Goal: Task Accomplishment & Management: Manage account settings

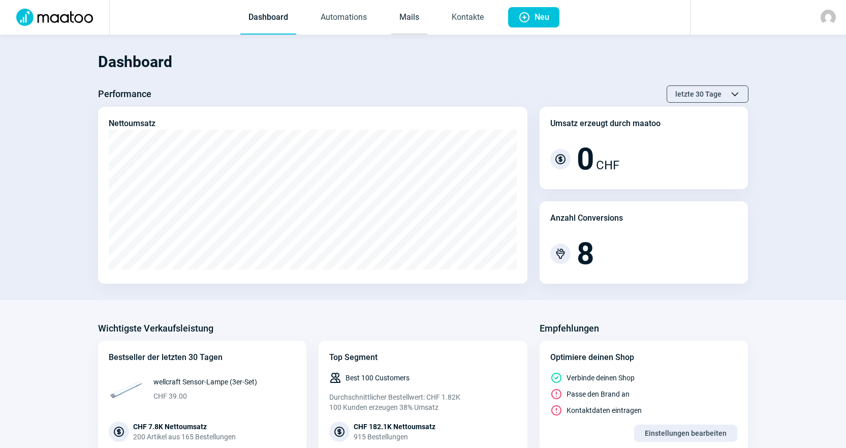
click at [417, 12] on link "Mails" at bounding box center [409, 18] width 36 height 34
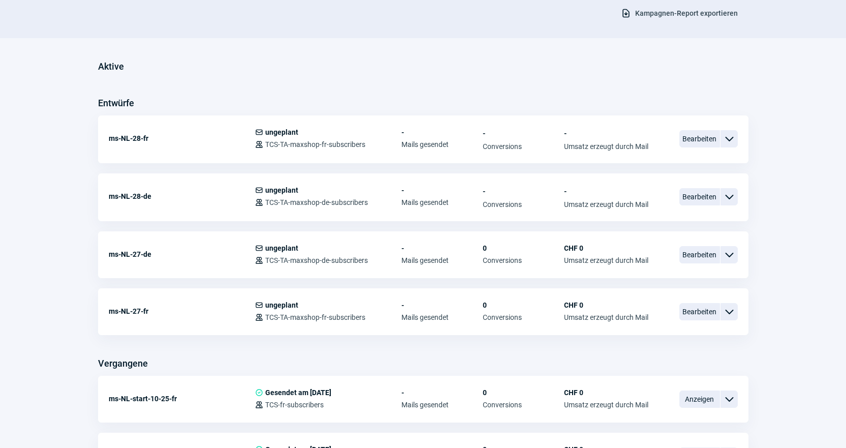
scroll to position [203, 0]
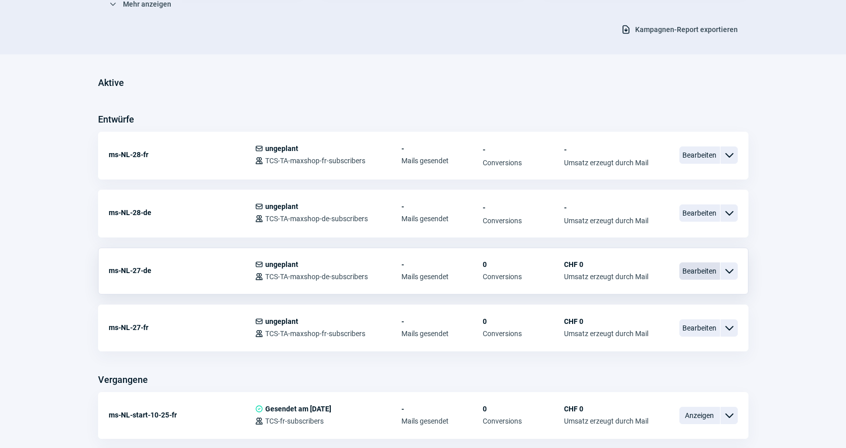
click at [691, 273] on span "Bearbeiten" at bounding box center [699, 270] width 41 height 17
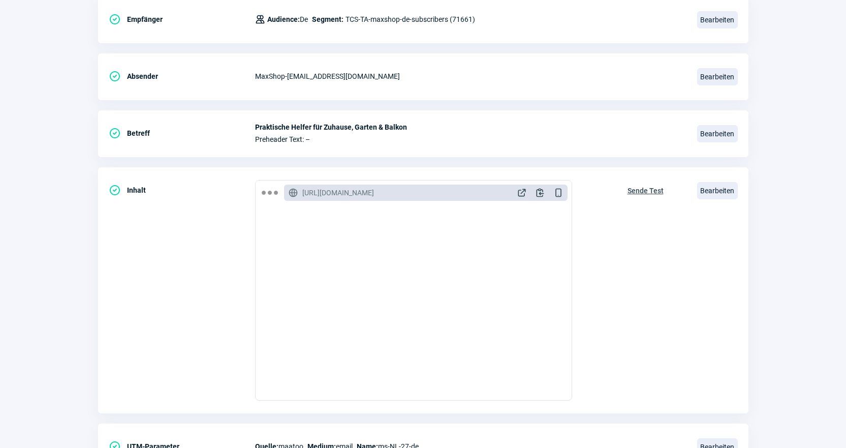
scroll to position [203, 0]
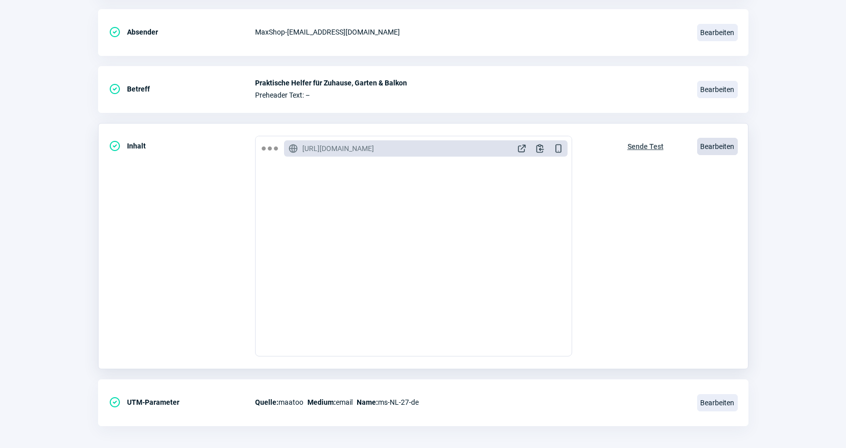
click at [701, 148] on span "Bearbeiten" at bounding box center [717, 146] width 41 height 17
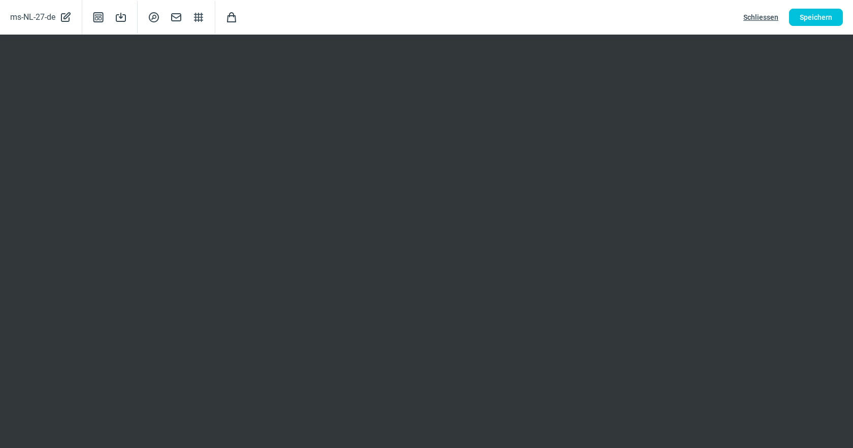
click at [751, 17] on span "Schliessen" at bounding box center [761, 17] width 35 height 16
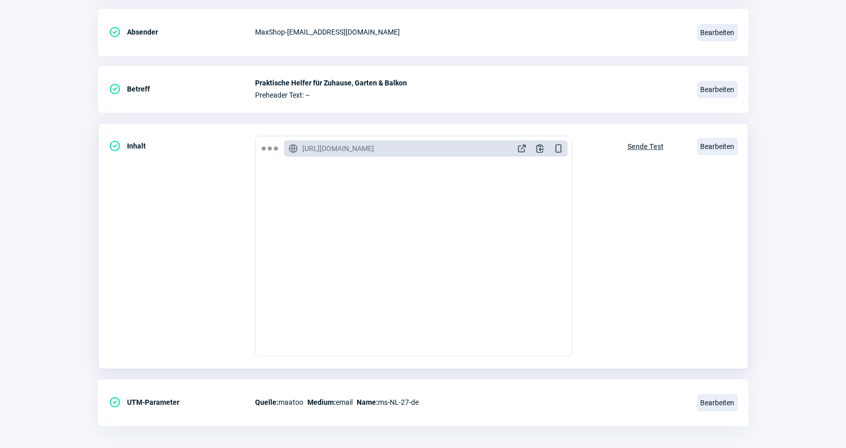
scroll to position [0, 0]
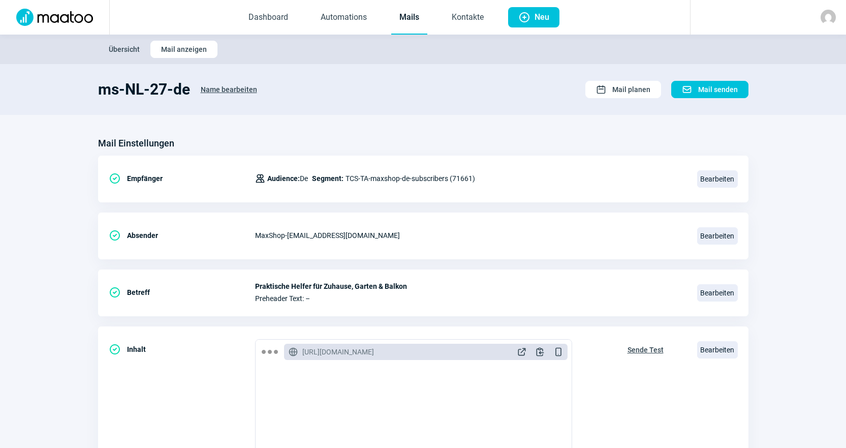
click at [395, 26] on link "Mails" at bounding box center [409, 18] width 36 height 34
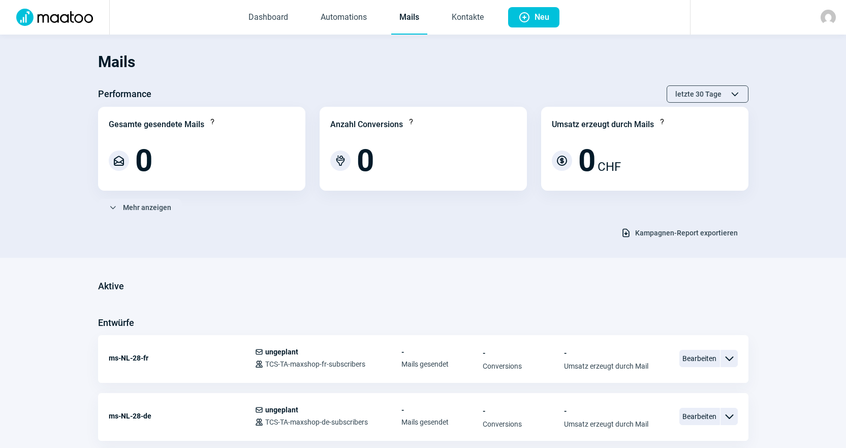
click at [420, 17] on link "Mails" at bounding box center [409, 18] width 36 height 34
click at [455, 20] on link "Kontakte" at bounding box center [467, 18] width 48 height 34
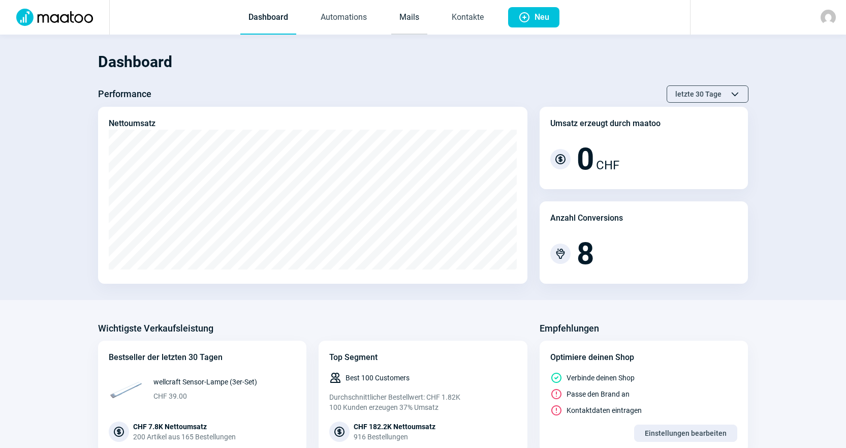
click at [417, 15] on link "Mails" at bounding box center [409, 18] width 36 height 34
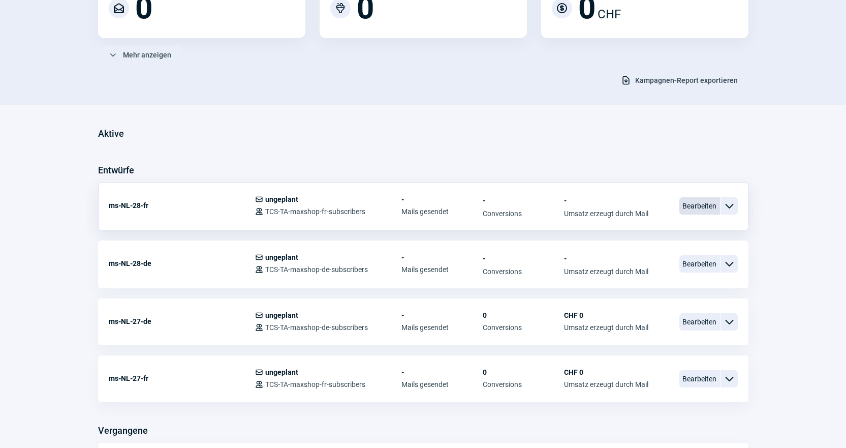
scroll to position [203, 0]
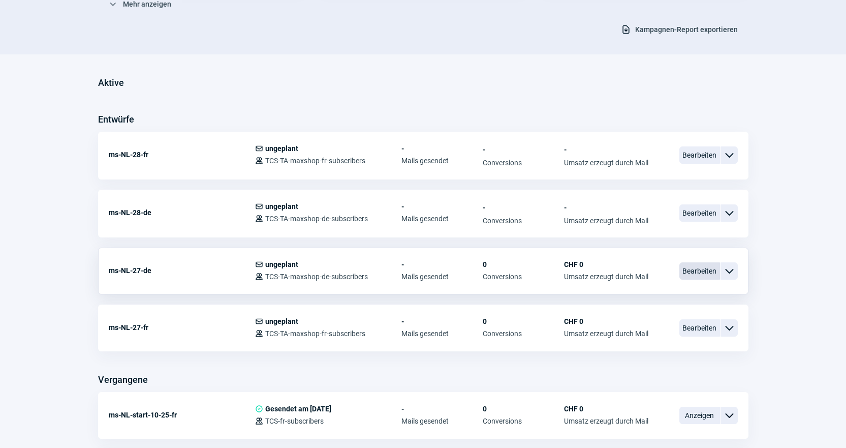
click at [707, 276] on span "Bearbeiten" at bounding box center [699, 270] width 41 height 17
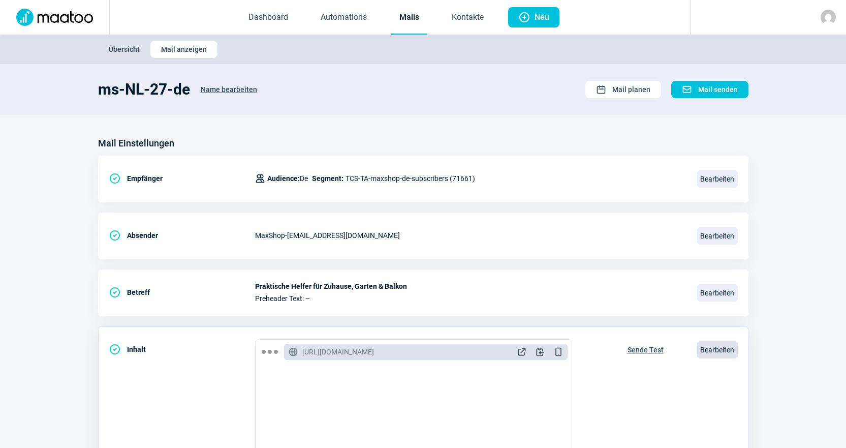
click at [725, 353] on span "Bearbeiten" at bounding box center [717, 349] width 41 height 17
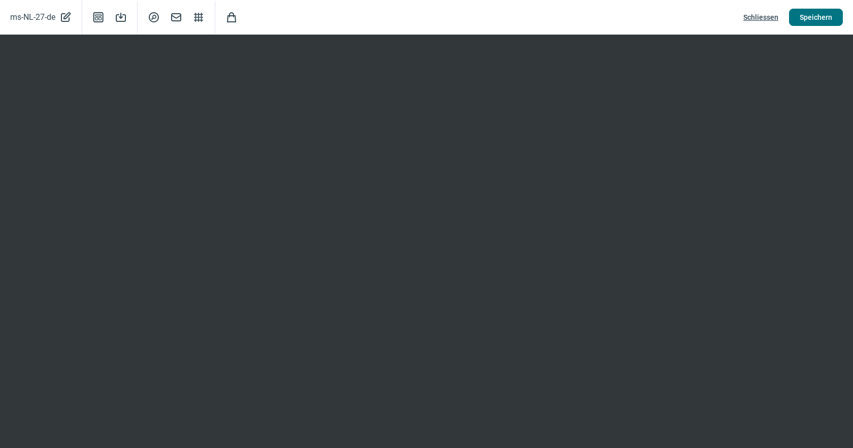
click at [809, 22] on span "Speichern" at bounding box center [816, 17] width 33 height 16
click at [762, 13] on span "Schliessen" at bounding box center [761, 17] width 35 height 16
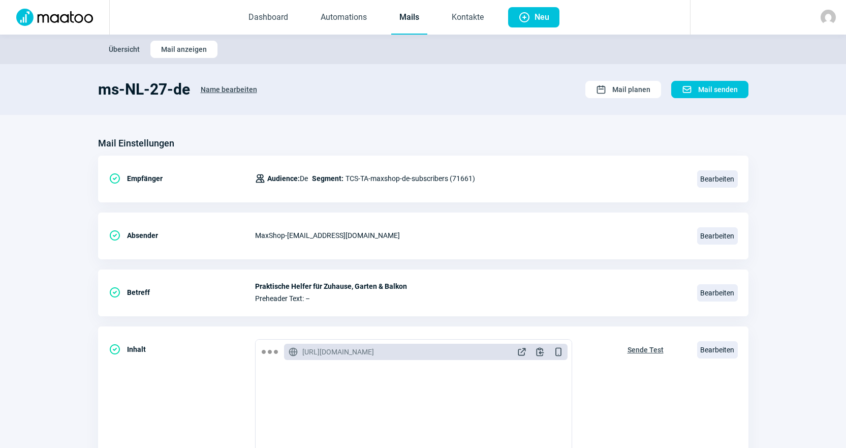
click at [410, 21] on link "Mails" at bounding box center [409, 18] width 36 height 34
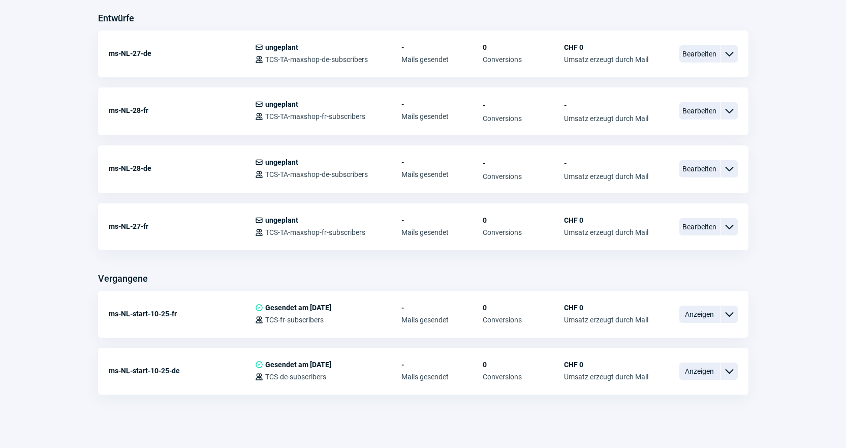
scroll to position [310, 0]
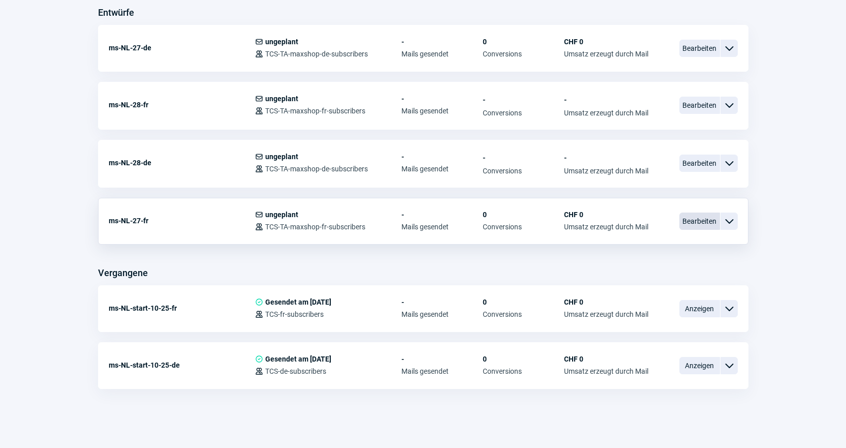
click at [702, 222] on span "Bearbeiten" at bounding box center [699, 220] width 41 height 17
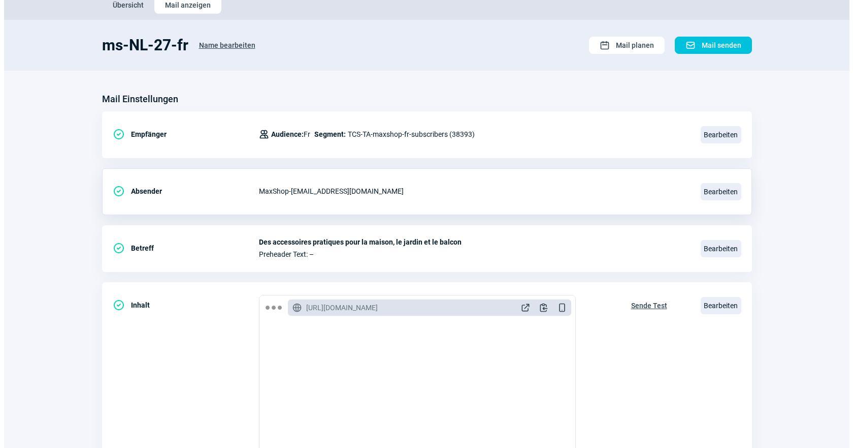
scroll to position [152, 0]
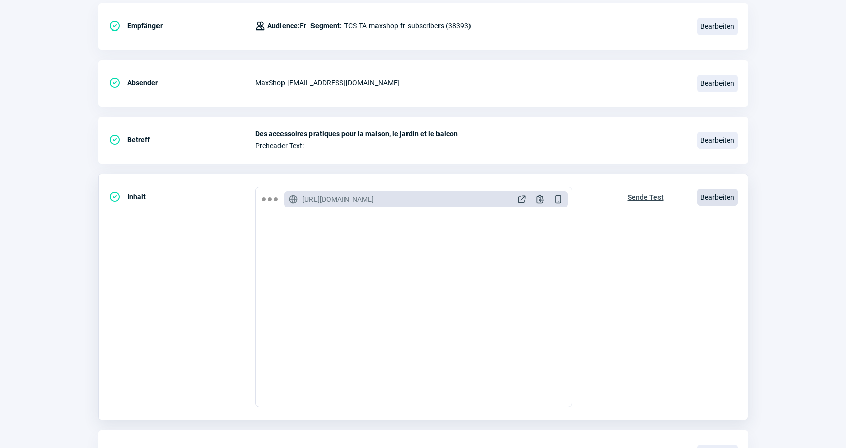
click at [730, 199] on span "Bearbeiten" at bounding box center [717, 196] width 41 height 17
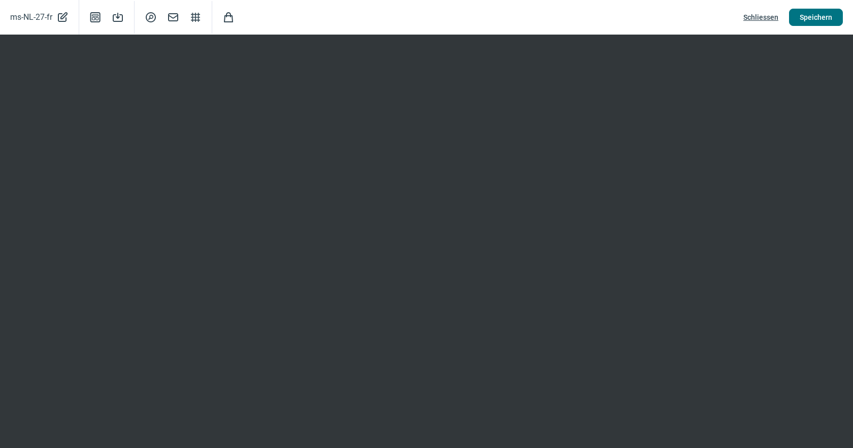
click at [814, 13] on span "Speichern" at bounding box center [816, 17] width 33 height 16
click at [757, 18] on span "Schliessen" at bounding box center [761, 17] width 35 height 16
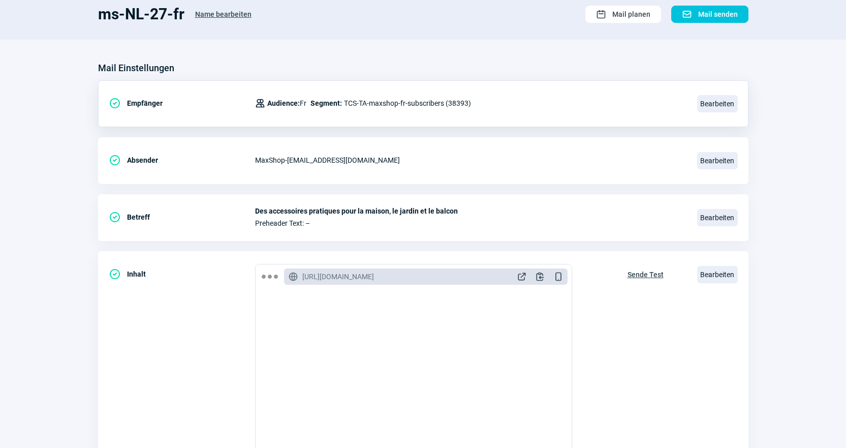
scroll to position [0, 0]
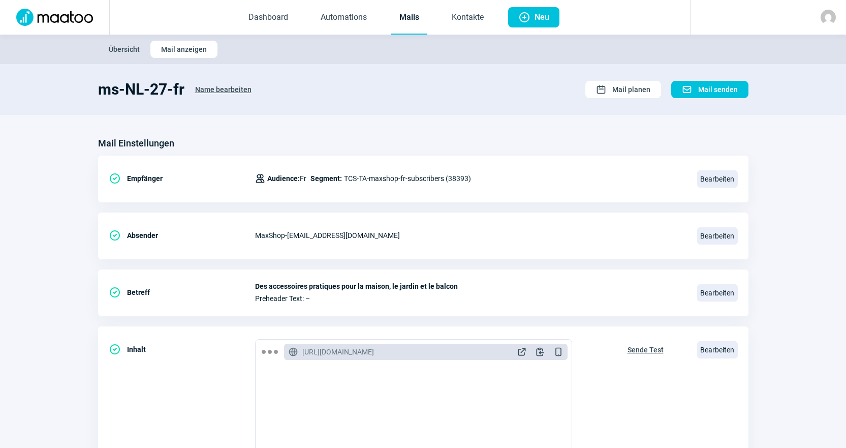
click at [412, 24] on link "Mails" at bounding box center [409, 18] width 36 height 34
